Goal: Information Seeking & Learning: Learn about a topic

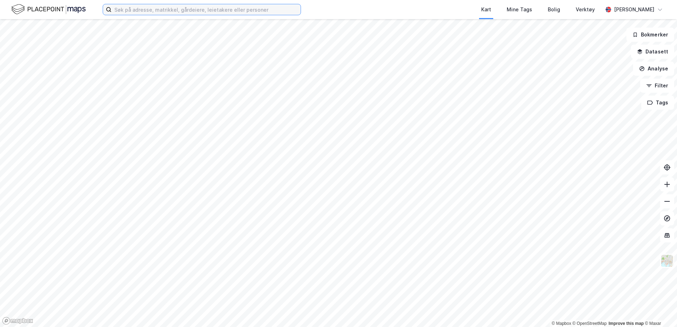
click at [231, 10] on input at bounding box center [206, 9] width 189 height 11
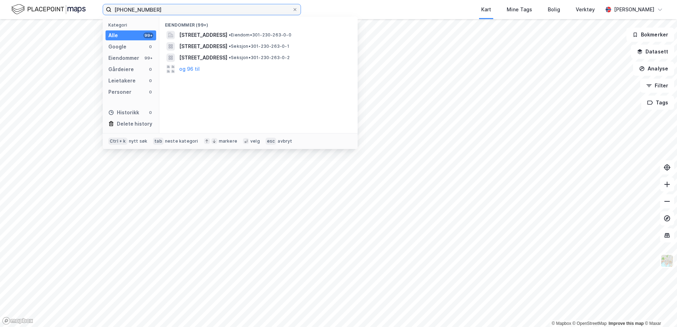
click at [157, 11] on input "[PHONE_NUMBER]" at bounding box center [202, 9] width 181 height 11
click at [155, 12] on input "[PHONE_NUMBER]" at bounding box center [202, 9] width 181 height 11
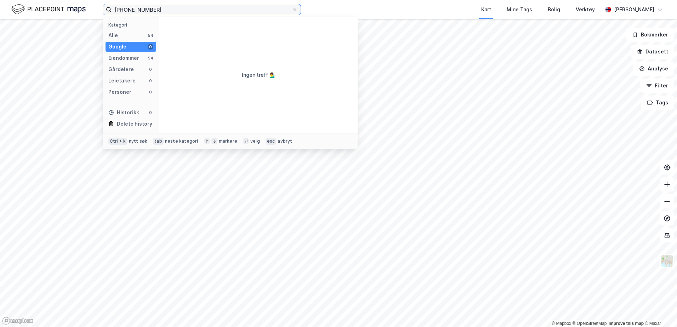
click at [141, 8] on input "[PHONE_NUMBER]" at bounding box center [202, 9] width 181 height 11
drag, startPoint x: 181, startPoint y: 11, endPoint x: 152, endPoint y: 8, distance: 29.9
click at [152, 8] on input "0301-230-271-0-144" at bounding box center [202, 9] width 181 height 11
click at [164, 10] on input "[PHONE_NUMBER]" at bounding box center [202, 9] width 181 height 11
click at [164, 8] on input "[PHONE_NUMBER]" at bounding box center [202, 9] width 181 height 11
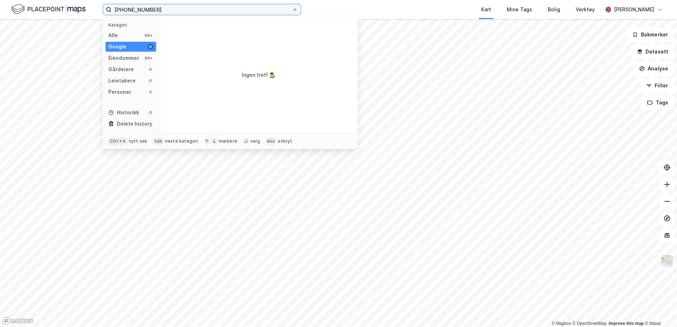
click at [179, 11] on input "[PHONE_NUMBER]" at bounding box center [202, 9] width 181 height 11
drag, startPoint x: 164, startPoint y: 10, endPoint x: 98, endPoint y: 11, distance: 65.9
click at [98, 11] on div "[PHONE_NUMBER] Kategori Alle 99+ Google 0 Eiendommer 99+ Gårdeiere 0 Leietakere…" at bounding box center [338, 9] width 677 height 19
type input "0"
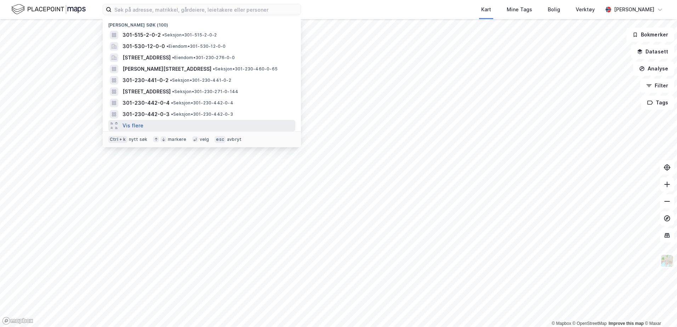
click at [134, 124] on button "Vis flere" at bounding box center [132, 125] width 21 height 8
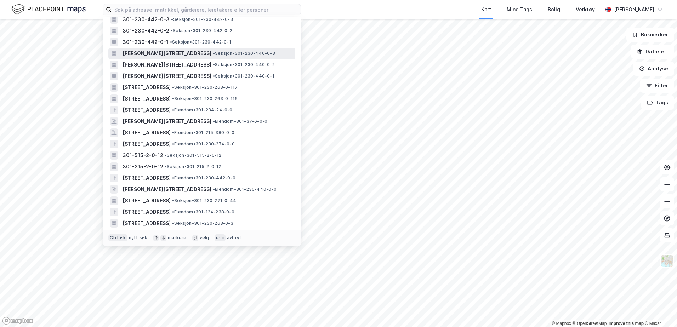
scroll to position [106, 0]
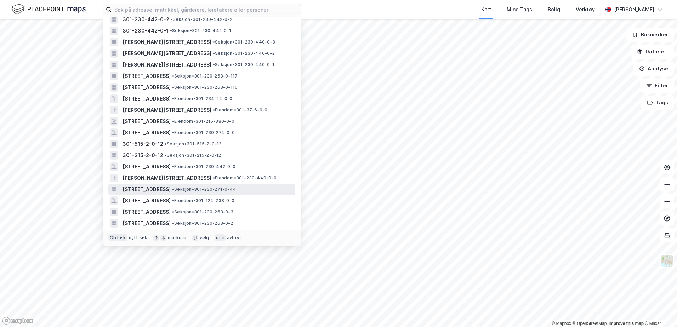
click at [171, 189] on span "[STREET_ADDRESS]" at bounding box center [146, 189] width 48 height 8
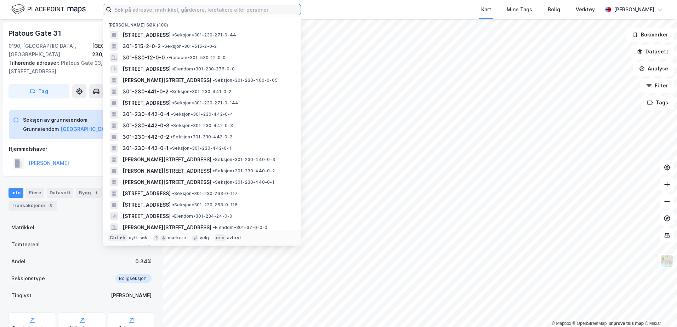
click at [199, 11] on input at bounding box center [206, 9] width 189 height 11
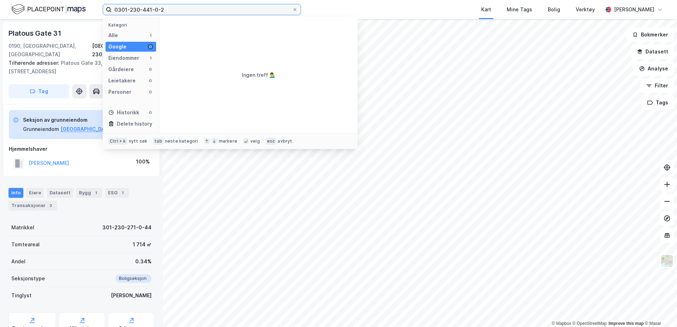
type input "0301-230-441-0-2"
click at [297, 11] on span at bounding box center [295, 10] width 6 height 6
click at [292, 11] on input "0301-230-441-0-2" at bounding box center [202, 9] width 181 height 11
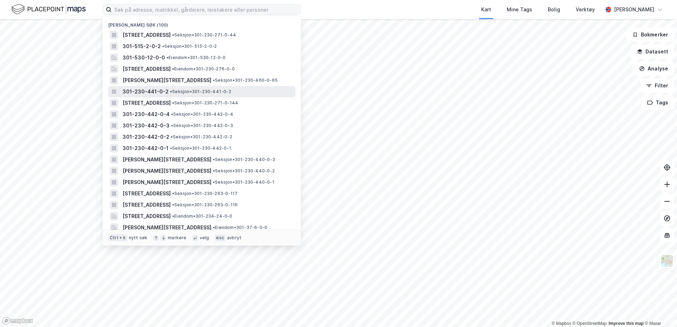
click at [186, 91] on span "• Seksjon • 301-230-441-0-2" at bounding box center [200, 92] width 61 height 6
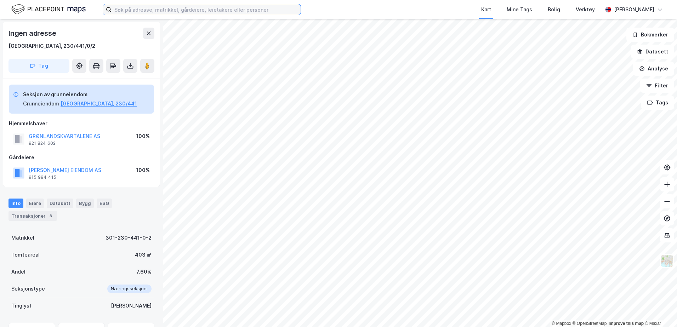
click at [155, 8] on input at bounding box center [206, 9] width 189 height 11
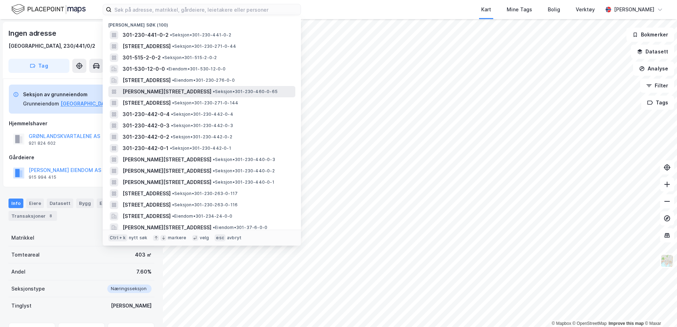
click at [228, 90] on span "• Seksjon • 301-230-460-0-65" at bounding box center [245, 92] width 65 height 6
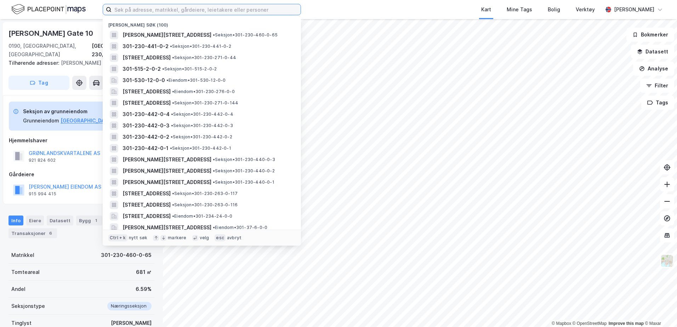
click at [138, 7] on input at bounding box center [206, 9] width 189 height 11
click at [201, 8] on input at bounding box center [206, 9] width 189 height 11
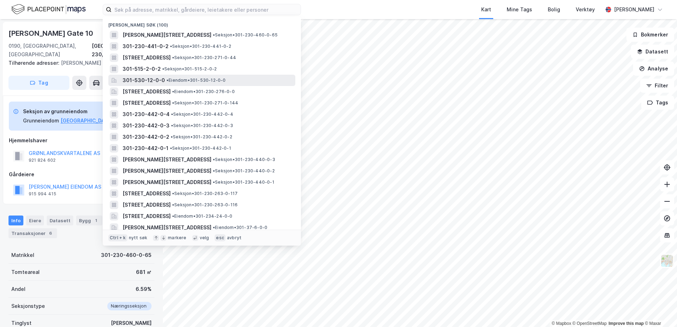
click at [208, 80] on span "• Eiendom • 301-530-12-0-0" at bounding box center [195, 81] width 59 height 6
